Goal: Task Accomplishment & Management: Complete application form

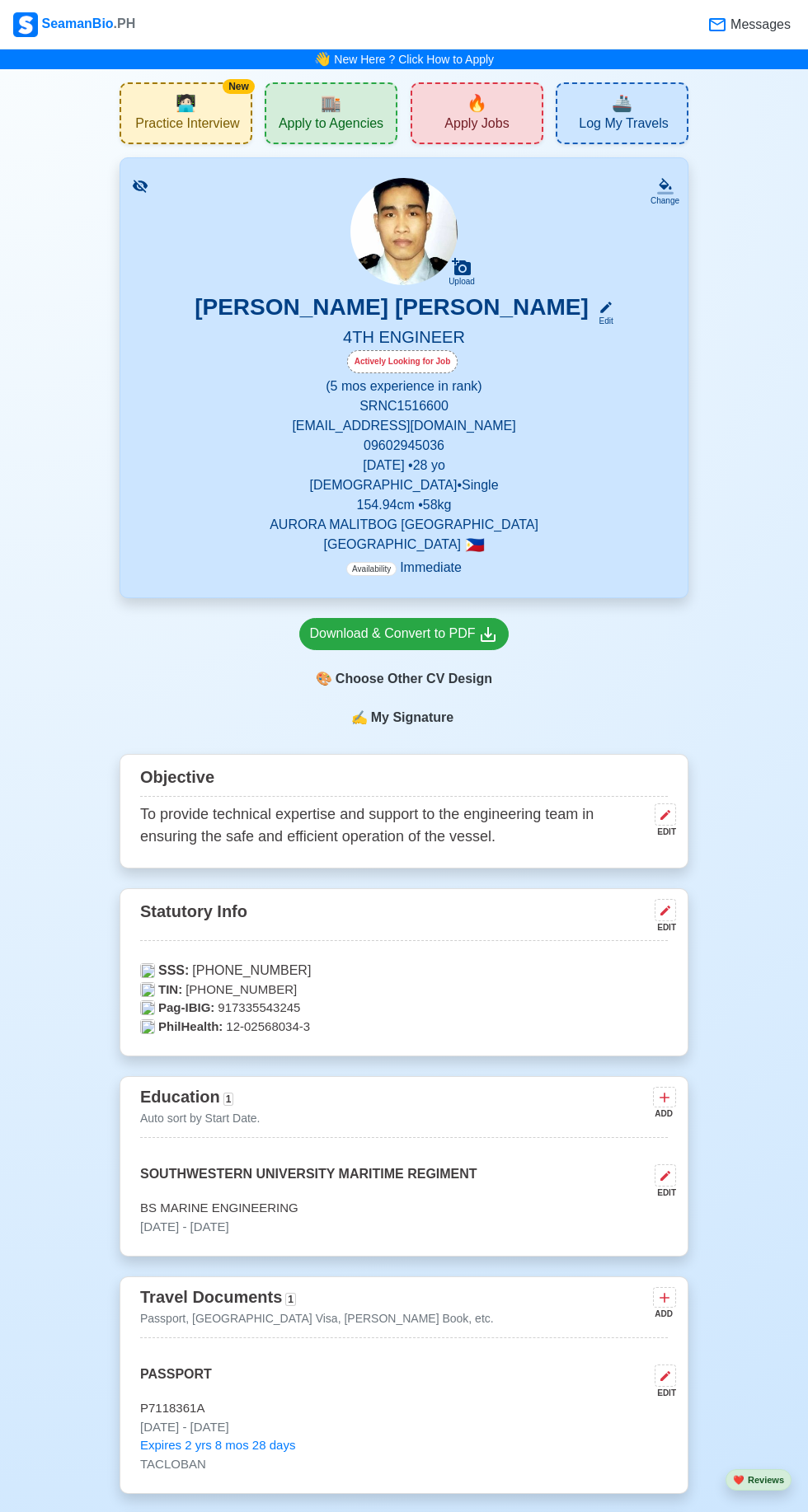
click at [460, 112] on div "🔥 Apply Jobs" at bounding box center [476, 113] width 133 height 62
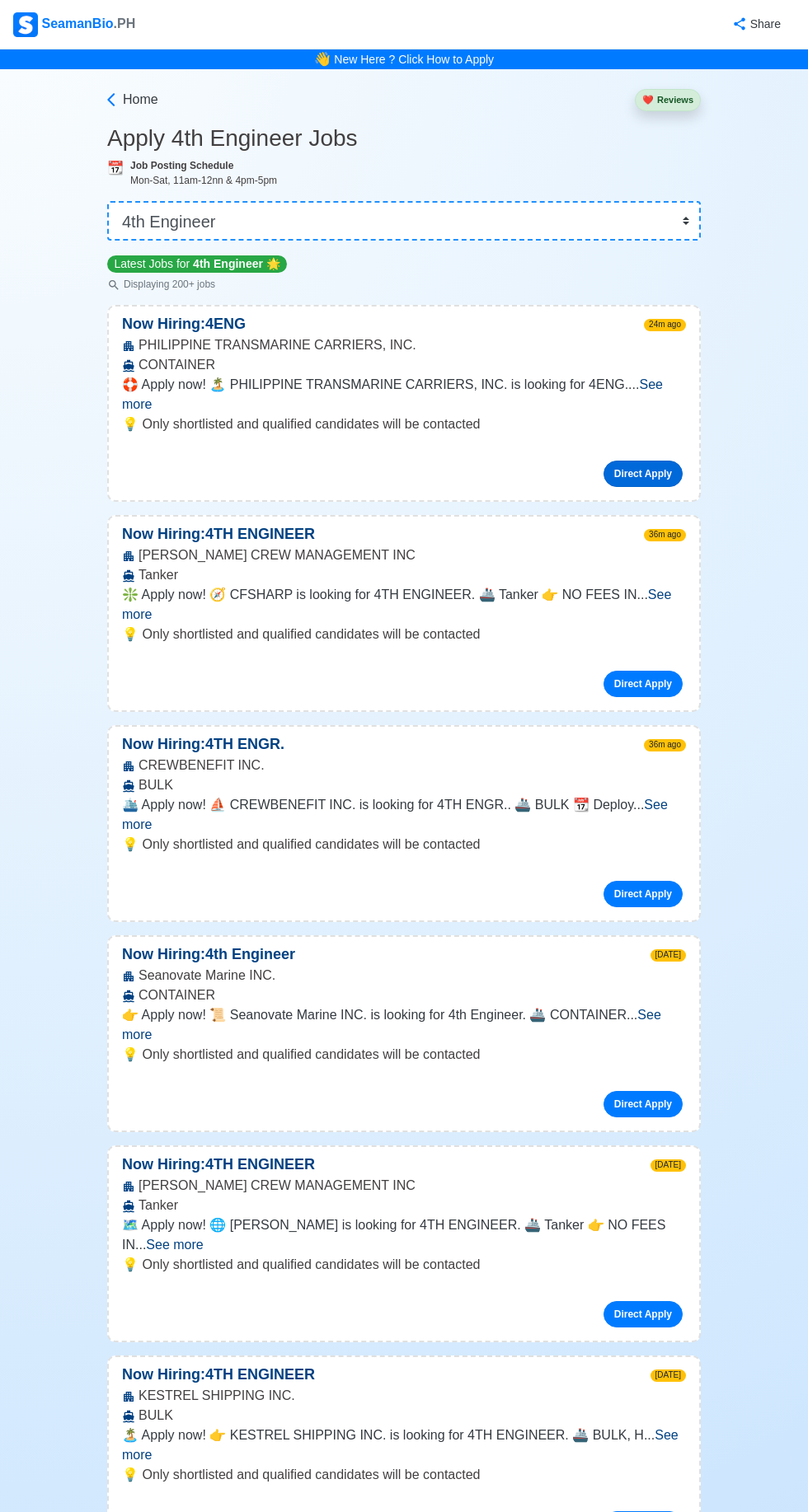
click at [662, 461] on link "Direct Apply" at bounding box center [642, 474] width 79 height 26
click at [665, 881] on link "Direct Apply" at bounding box center [642, 894] width 79 height 26
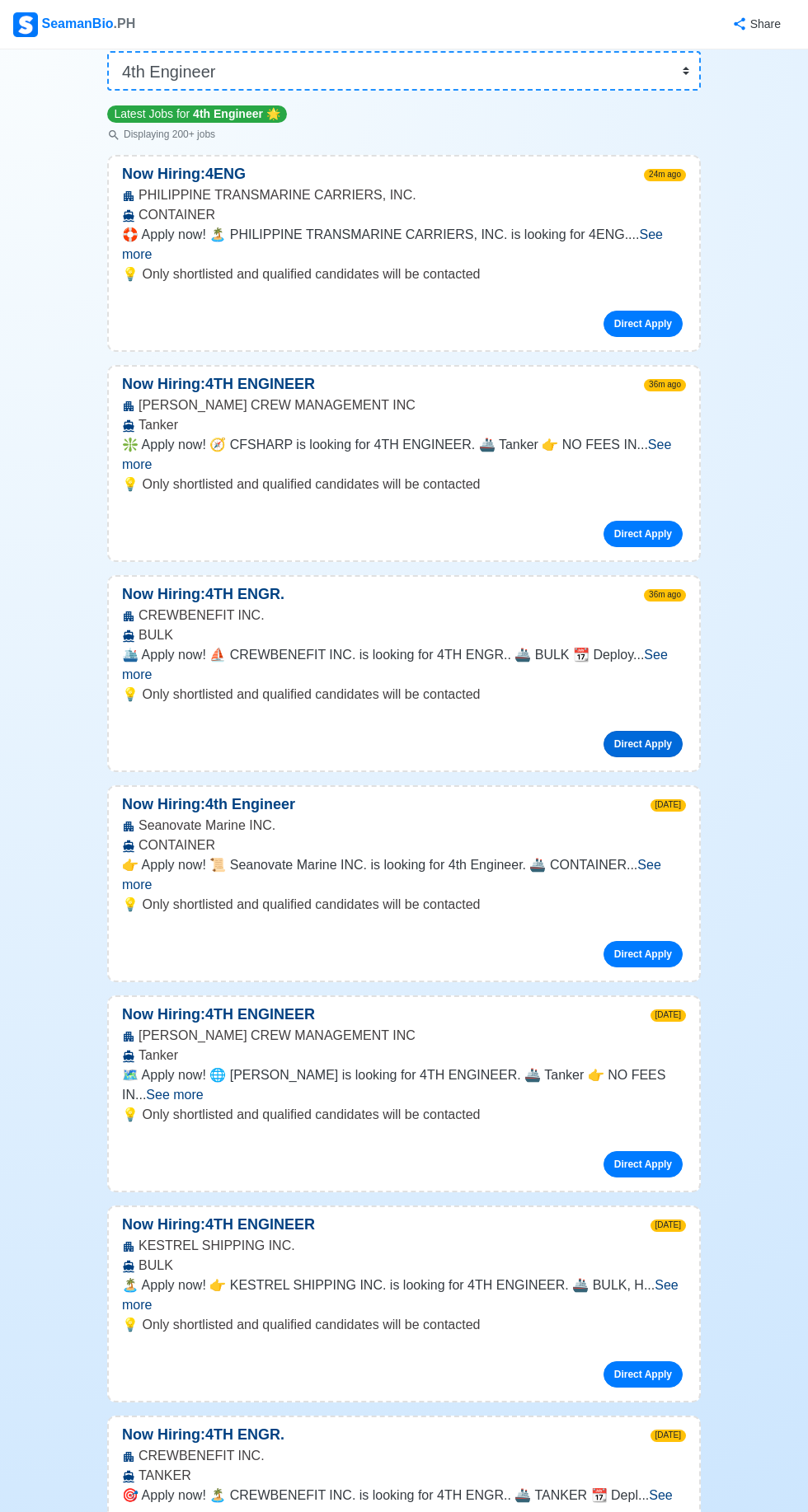
scroll to position [156, 0]
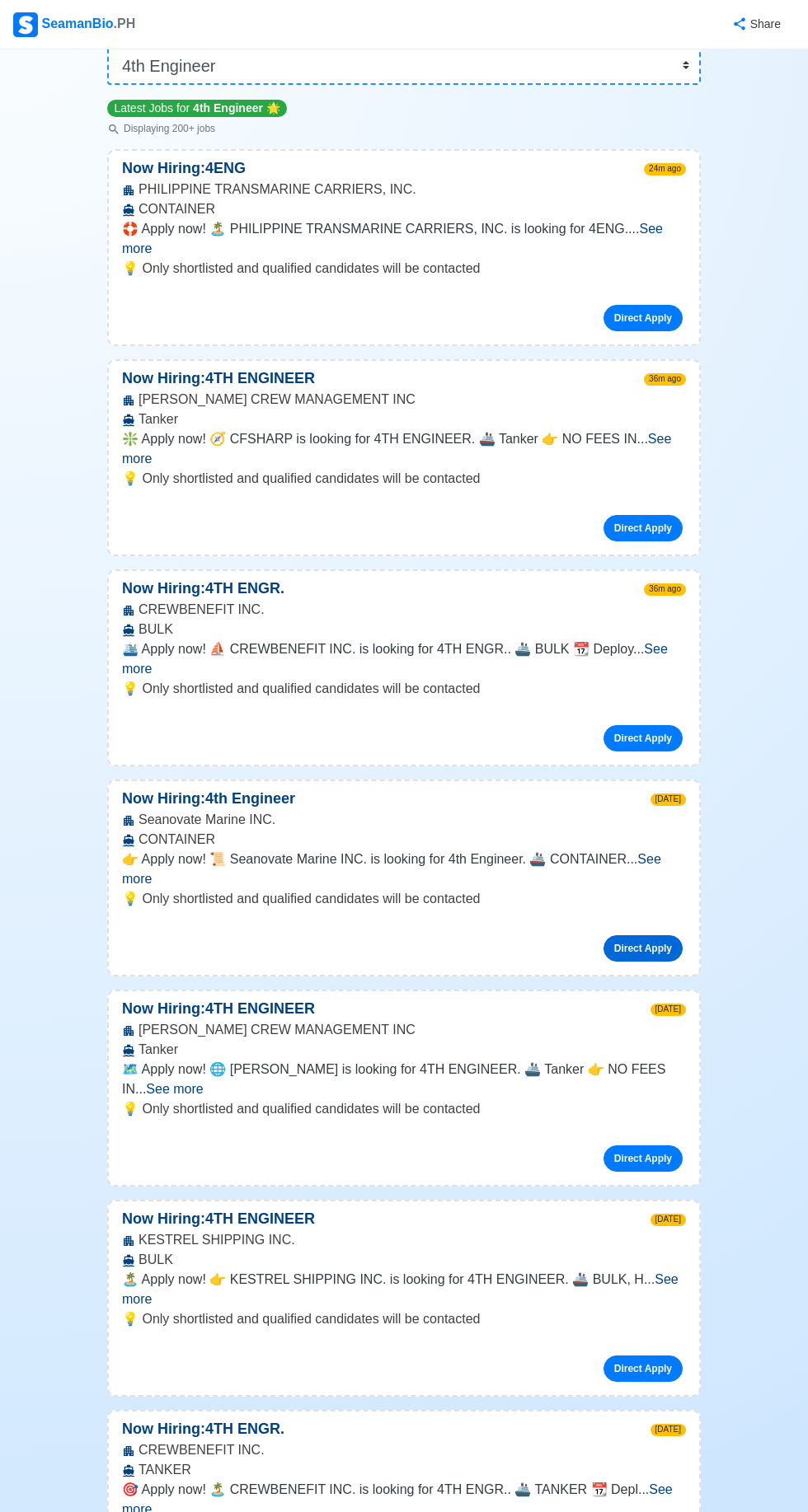
click at [657, 935] on link "Direct Apply" at bounding box center [642, 948] width 79 height 26
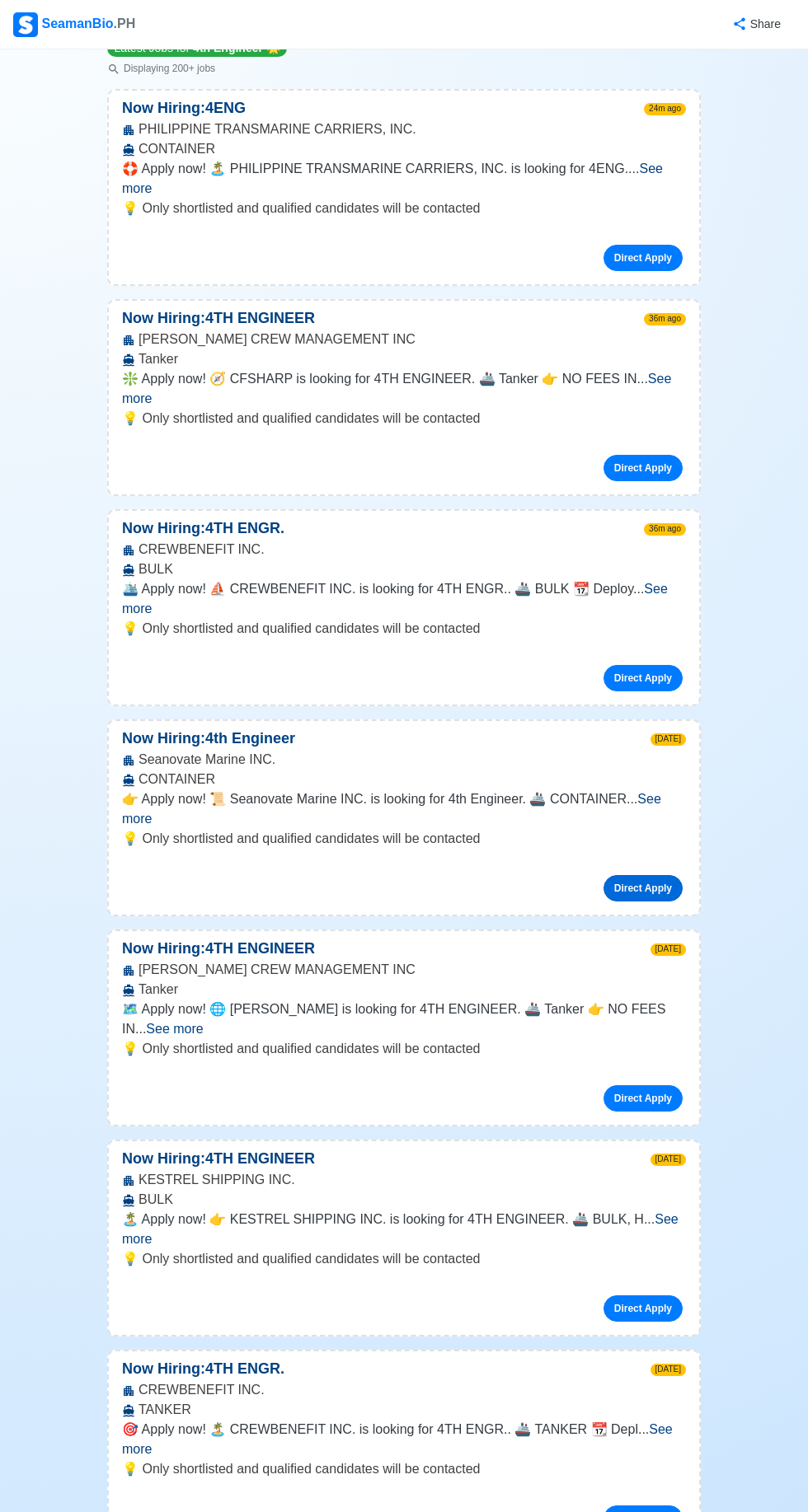
scroll to position [216, 0]
click at [671, 1295] on link "Direct Apply" at bounding box center [642, 1307] width 79 height 26
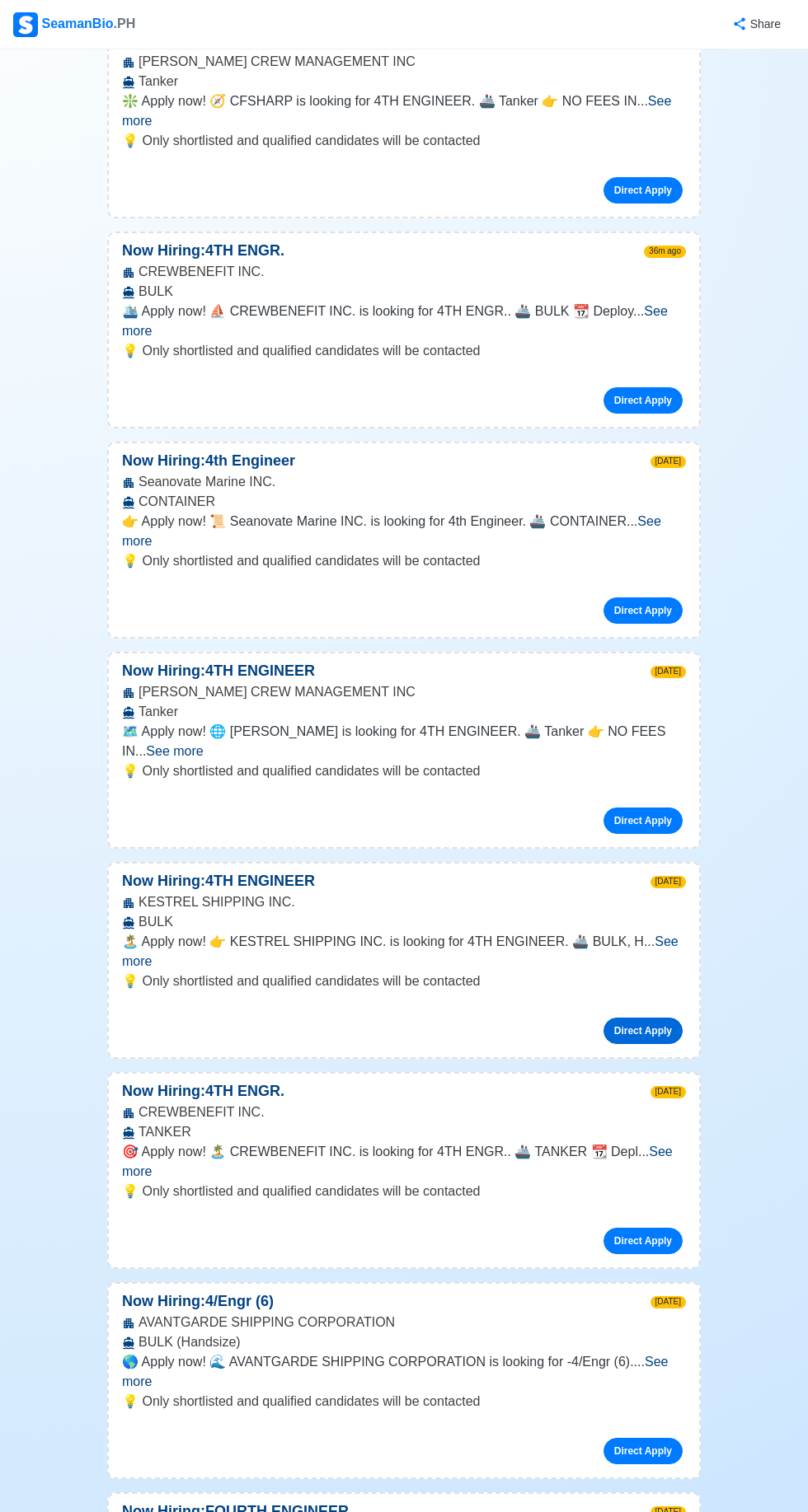
scroll to position [507, 0]
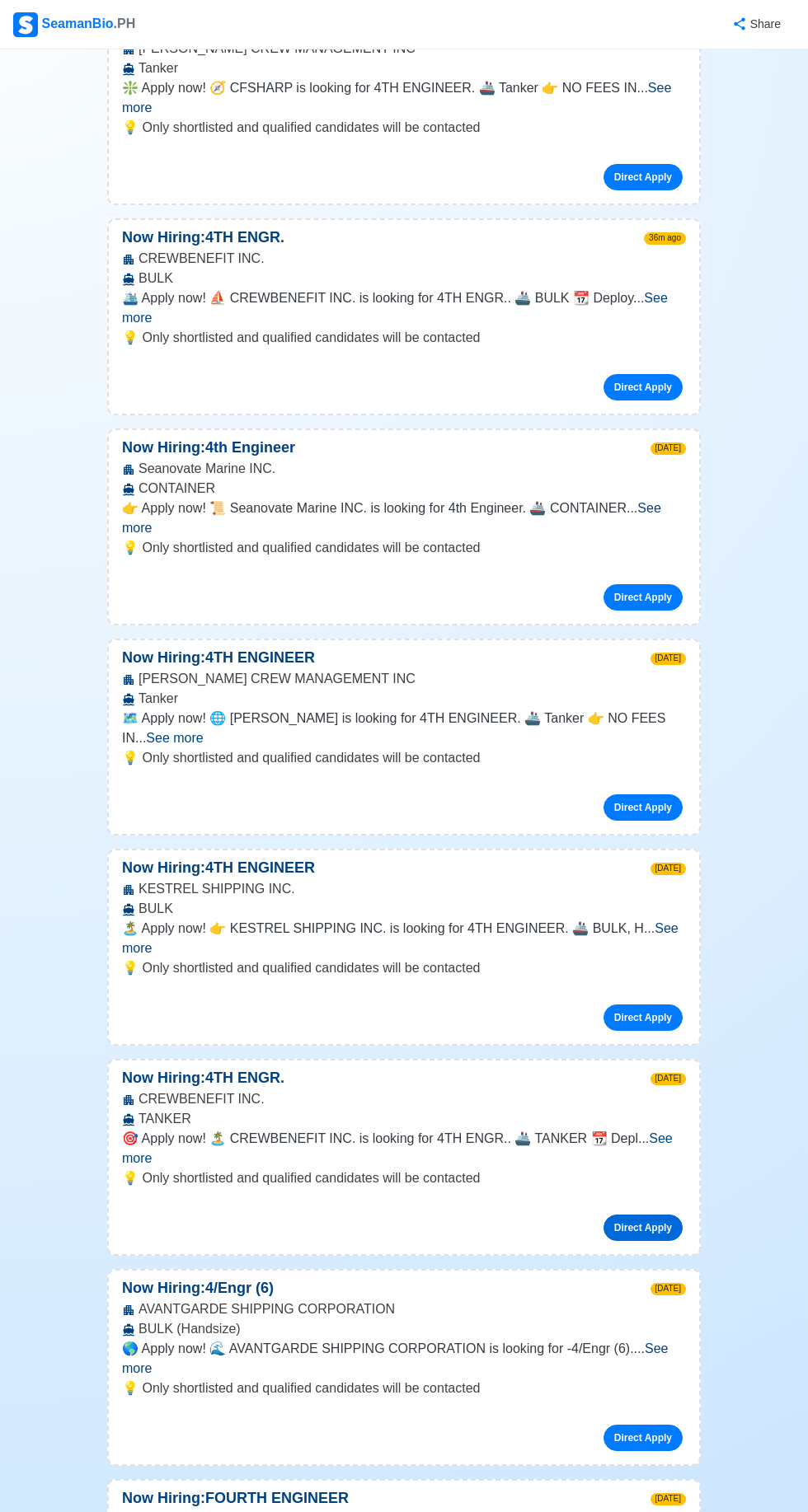
click at [665, 1215] on link "Direct Apply" at bounding box center [642, 1228] width 79 height 26
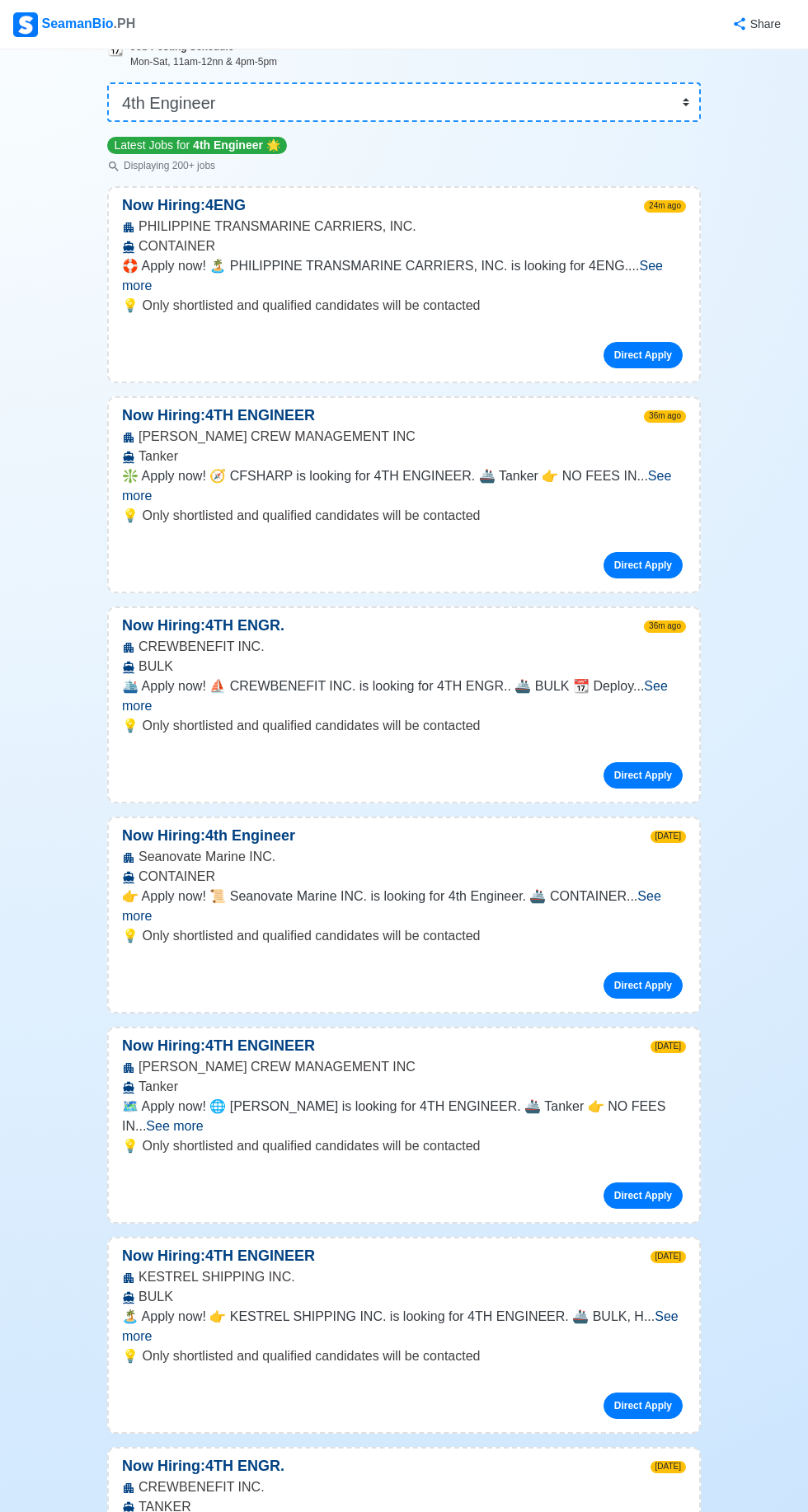
scroll to position [0, 0]
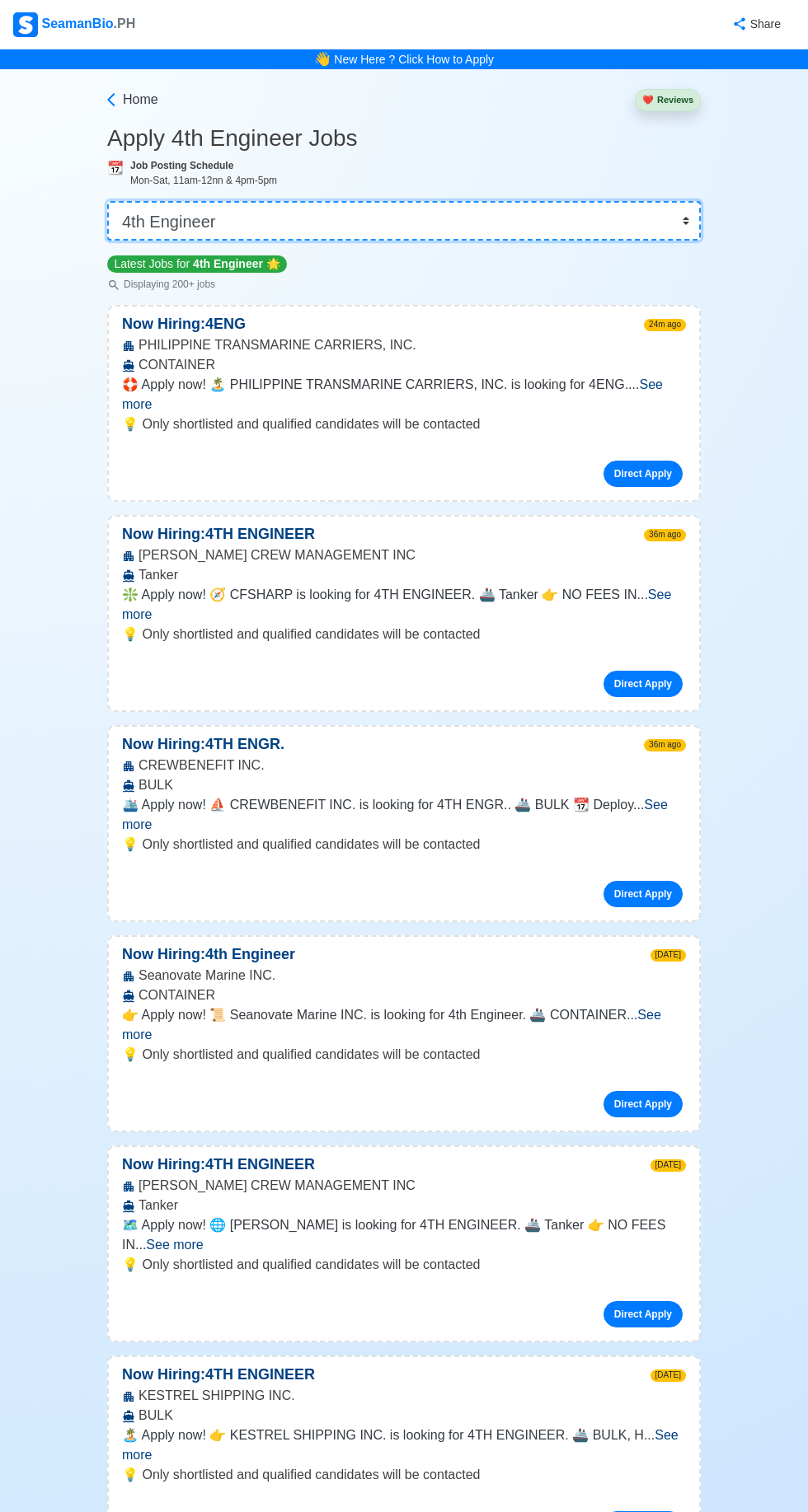
click at [687, 232] on select "👉 Select Rank or Position Master Chief Officer 2nd Officer 3rd Officer Junior O…" at bounding box center [403, 221] width 593 height 40
select select "Junior Engineer"
click at [107, 201] on select "👉 Select Rank or Position Master Chief Officer 2nd Officer 3rd Officer Junior O…" at bounding box center [403, 221] width 593 height 40
